Goal: Task Accomplishment & Management: Manage account settings

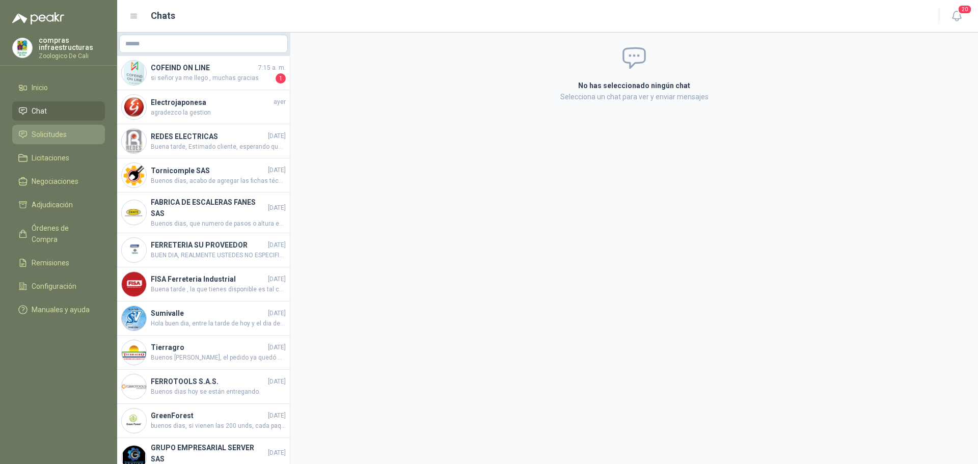
click at [76, 138] on li "Solicitudes" at bounding box center [58, 134] width 81 height 11
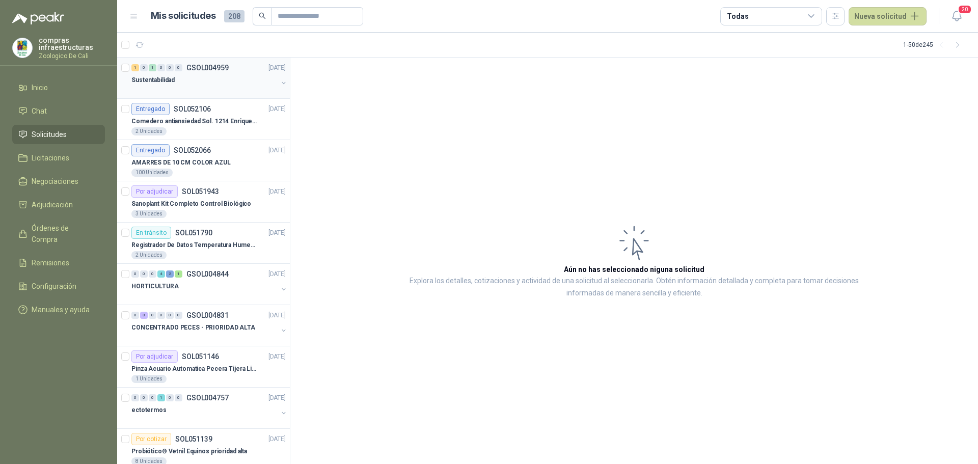
click at [197, 78] on div "Sustentabilidad" at bounding box center [204, 80] width 146 height 12
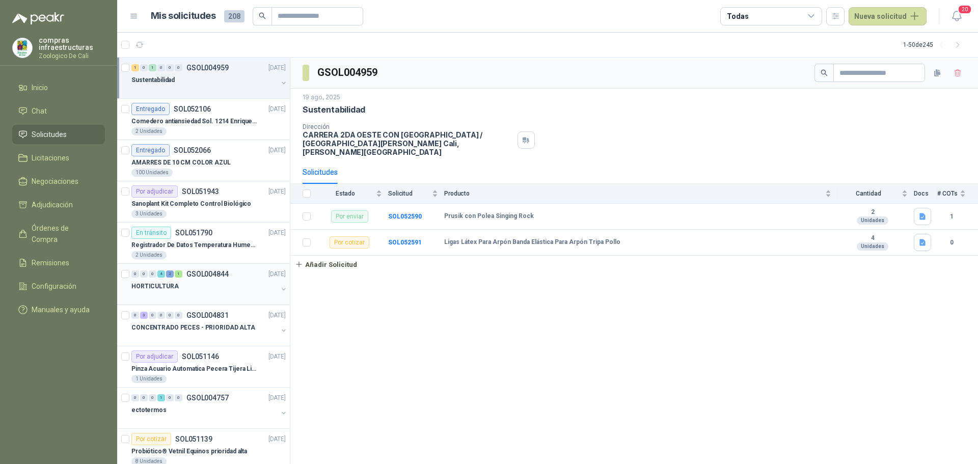
click at [158, 276] on div "4" at bounding box center [161, 274] width 8 height 7
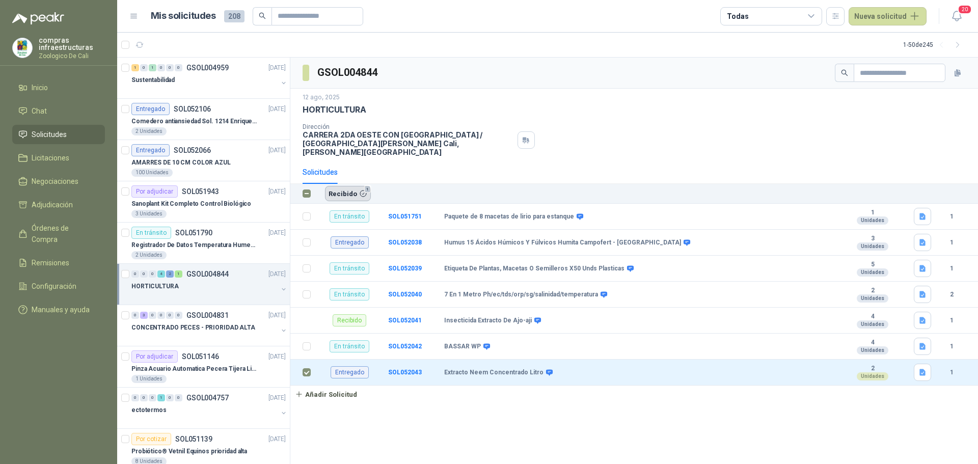
click at [351, 190] on button "Recibido 1" at bounding box center [348, 193] width 46 height 15
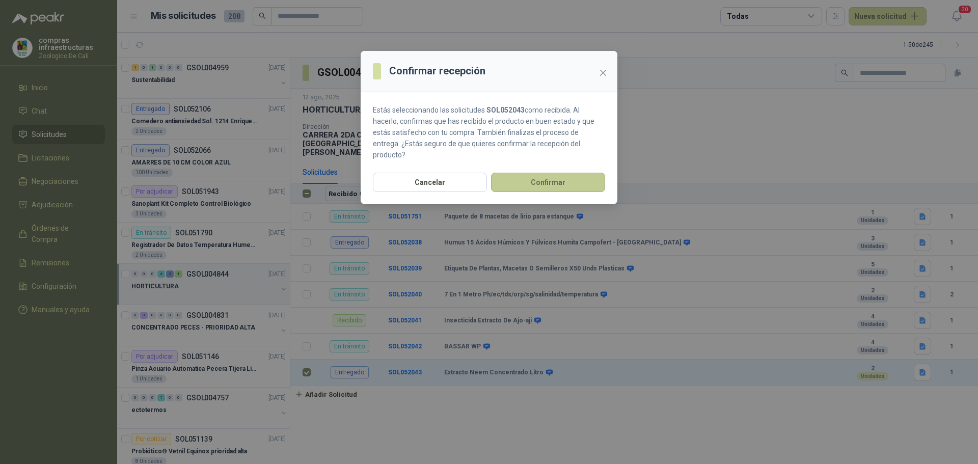
click at [543, 177] on button "Confirmar" at bounding box center [548, 182] width 114 height 19
